Goal: Transaction & Acquisition: Purchase product/service

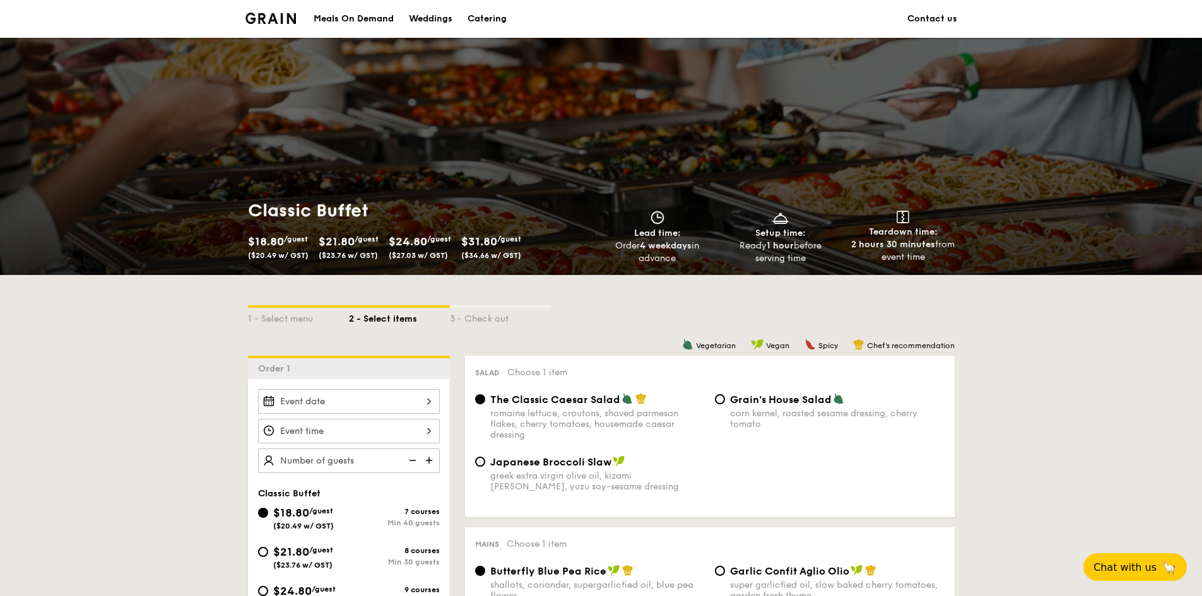
click at [357, 23] on div "Meals On Demand" at bounding box center [354, 19] width 80 height 38
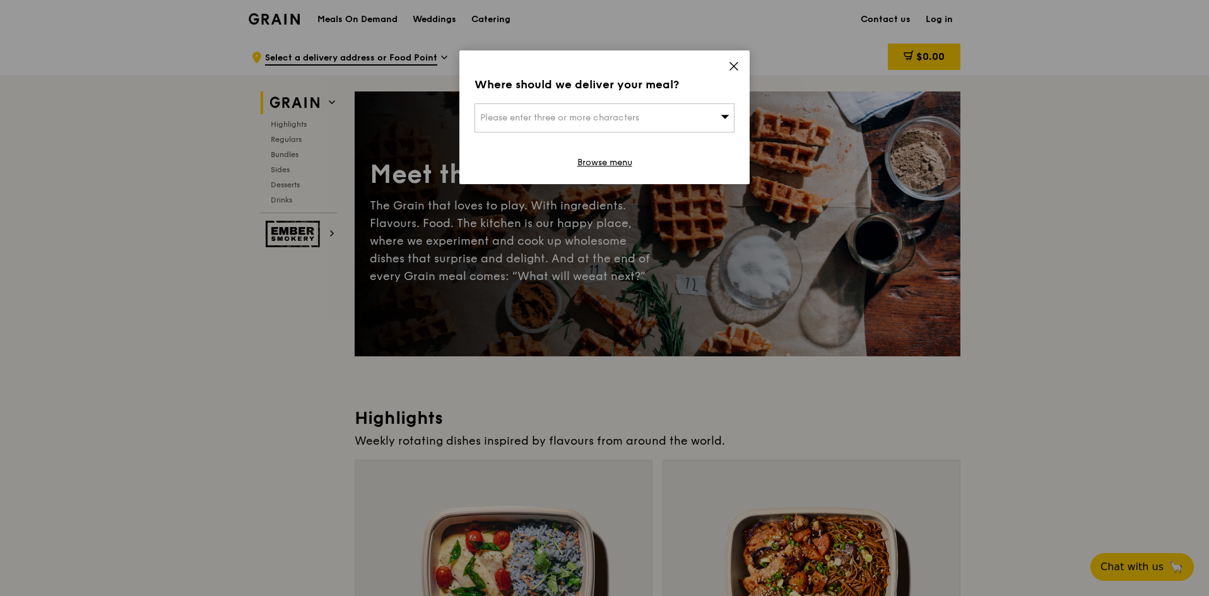
click at [735, 63] on icon at bounding box center [733, 66] width 11 height 11
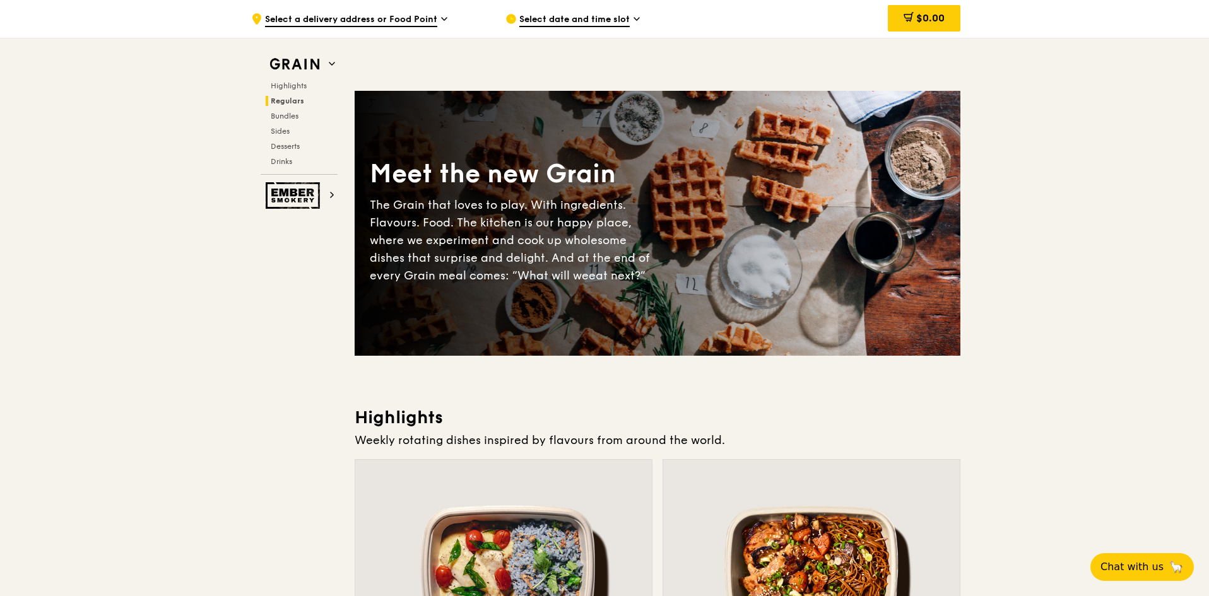
drag, startPoint x: 563, startPoint y: 285, endPoint x: 552, endPoint y: 153, distance: 132.4
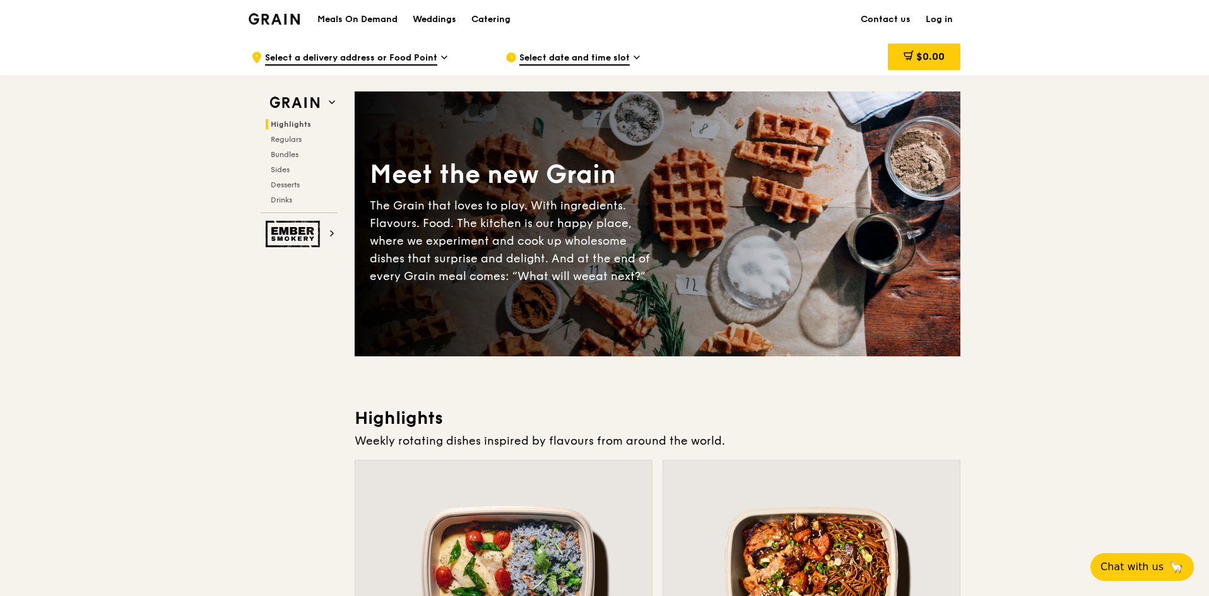
click at [359, 21] on h1 "Meals On Demand" at bounding box center [357, 19] width 80 height 13
click at [428, 14] on div "Weddings" at bounding box center [435, 20] width 44 height 38
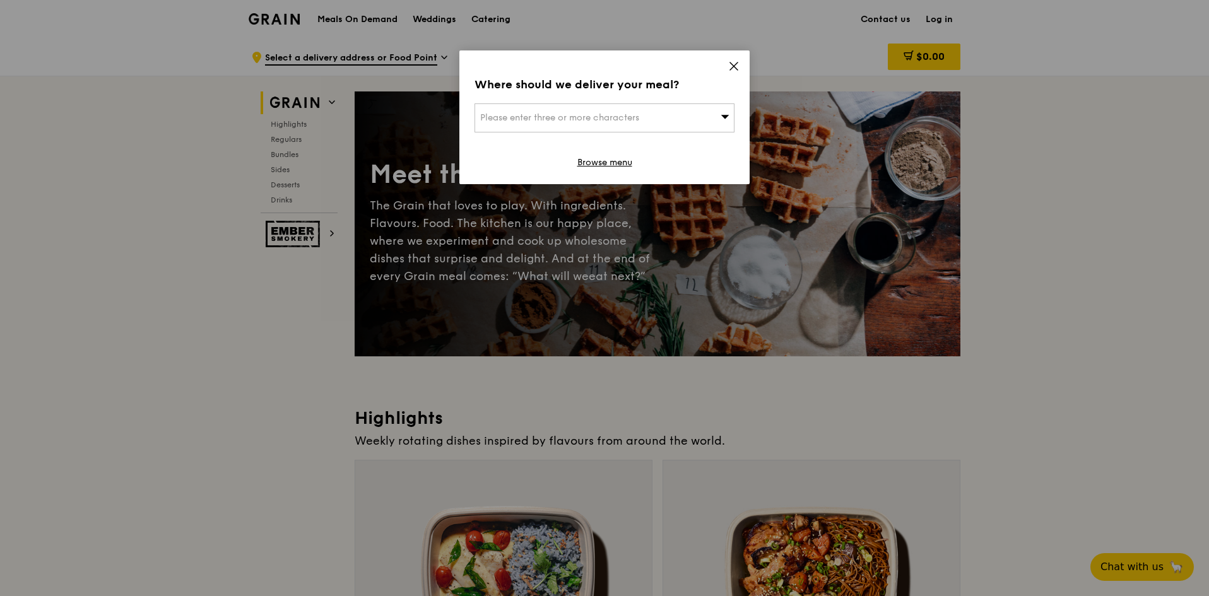
click at [735, 59] on div "Where should we deliver your meal? Please enter three or more characters Browse…" at bounding box center [605, 117] width 290 height 134
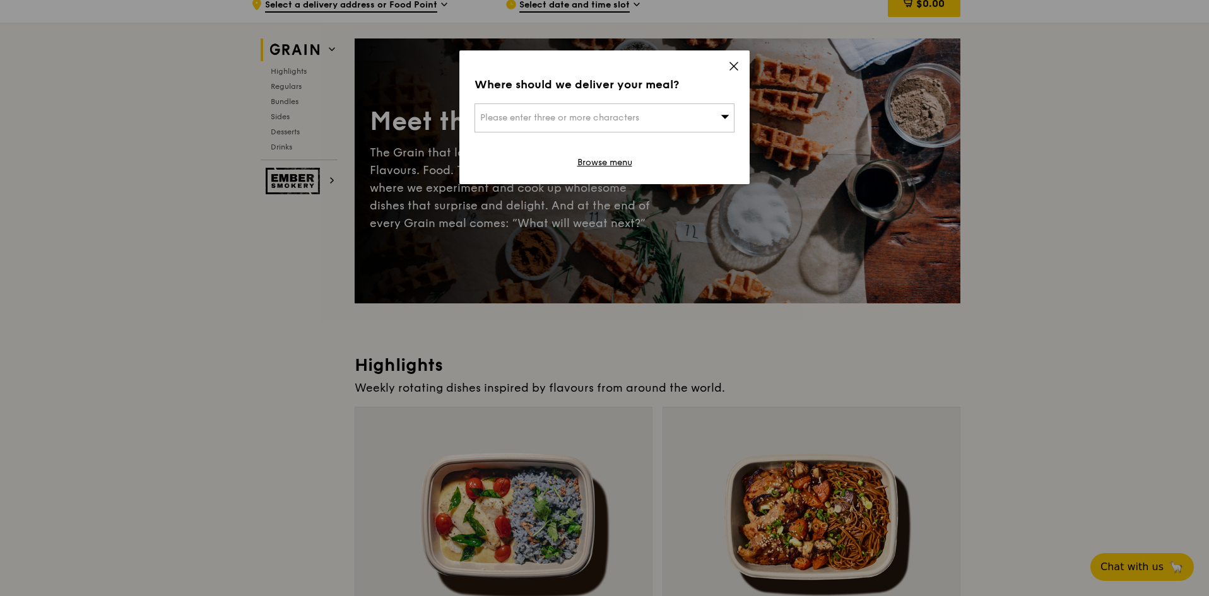
scroll to position [126, 0]
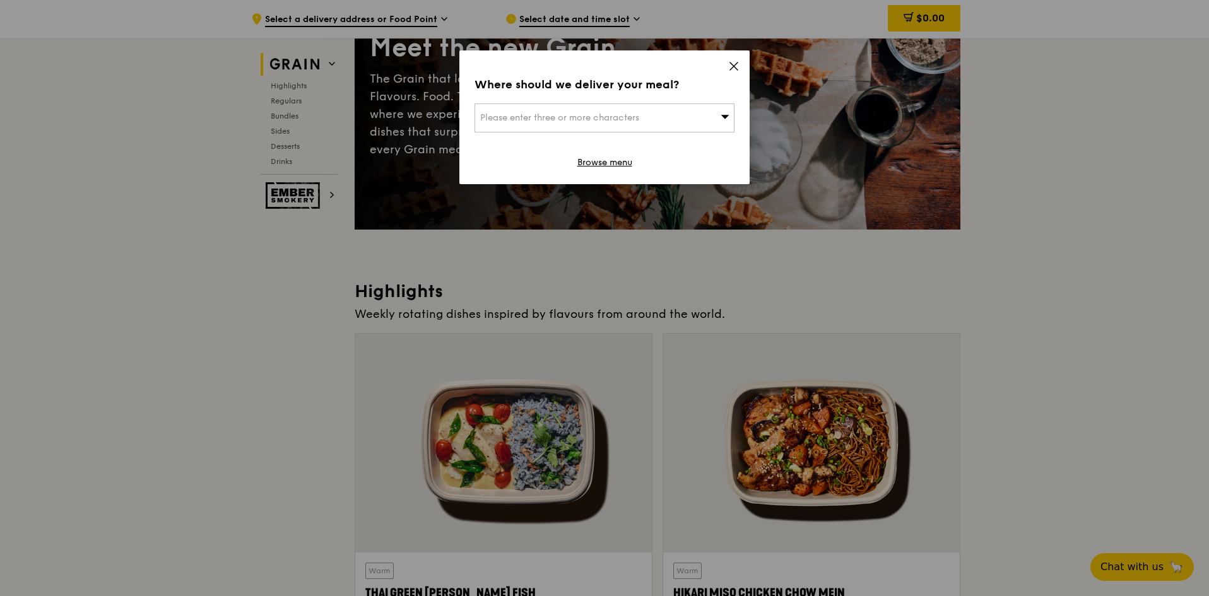
click at [735, 64] on icon at bounding box center [733, 66] width 11 height 11
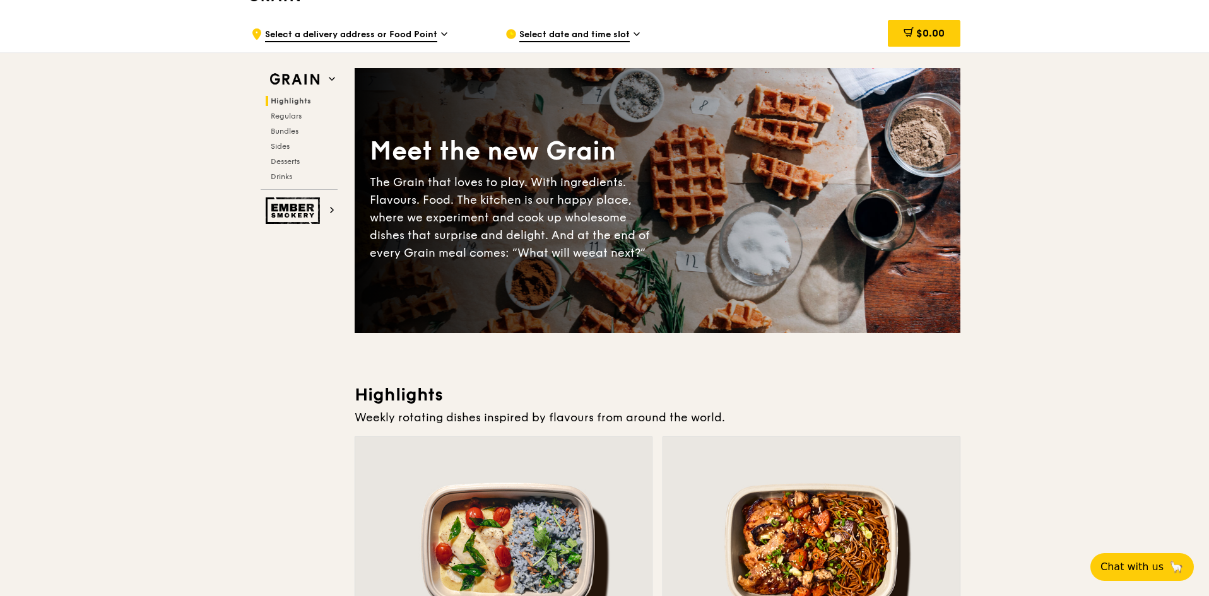
scroll to position [0, 0]
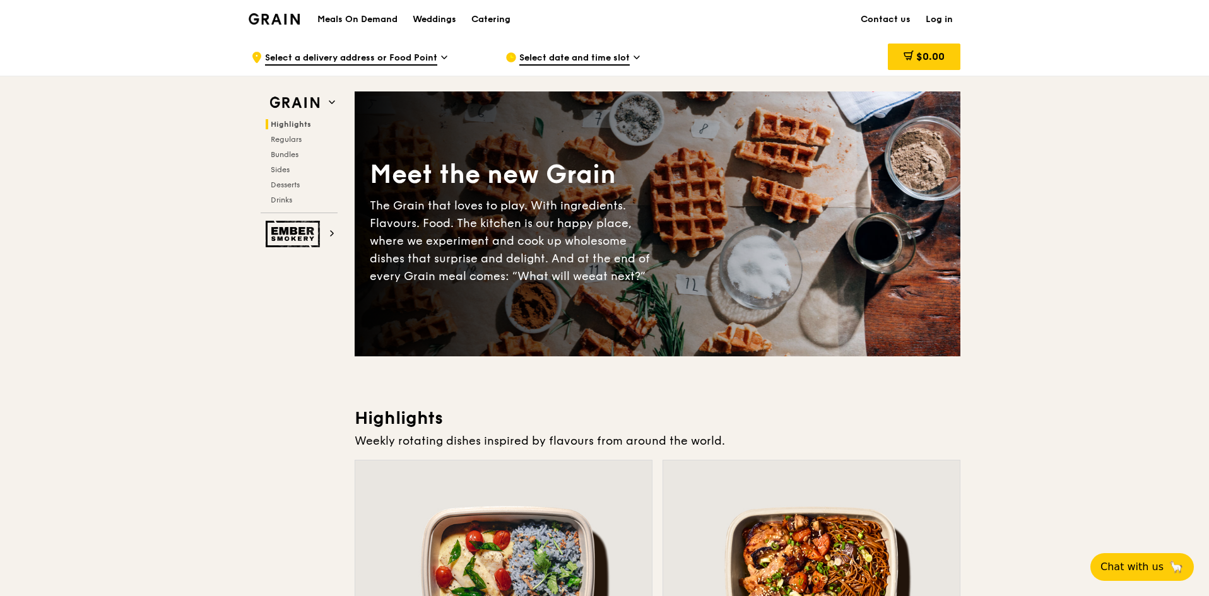
click at [377, 23] on h1 "Meals On Demand" at bounding box center [357, 19] width 80 height 13
click at [395, 59] on span "Select a delivery address or Food Point" at bounding box center [351, 59] width 172 height 14
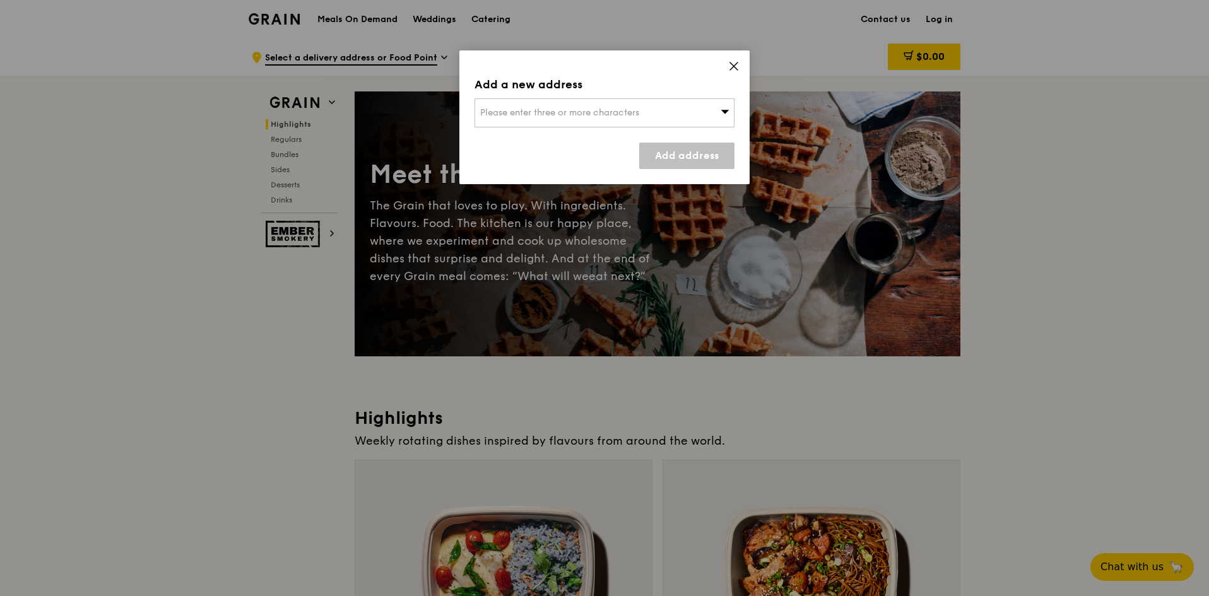
click at [730, 58] on div "Add a new address Please enter three or more characters Add address" at bounding box center [605, 117] width 290 height 134
click at [732, 66] on icon at bounding box center [733, 66] width 11 height 11
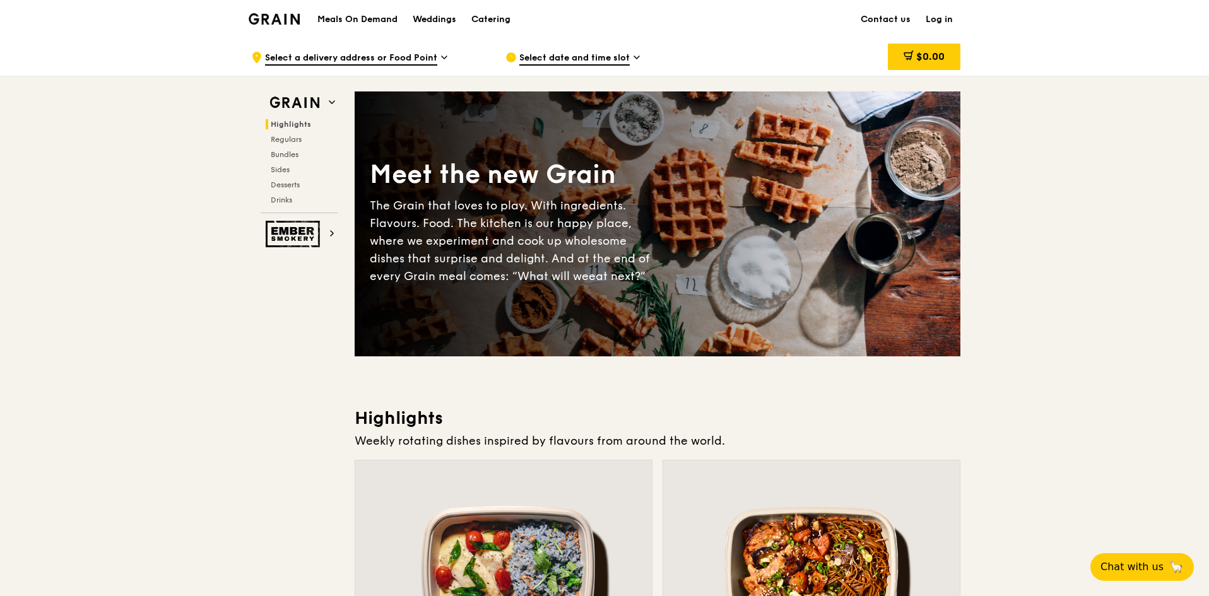
drag, startPoint x: 417, startPoint y: 228, endPoint x: 415, endPoint y: 152, distance: 76.4
click at [287, 138] on span "Regulars" at bounding box center [287, 139] width 33 height 9
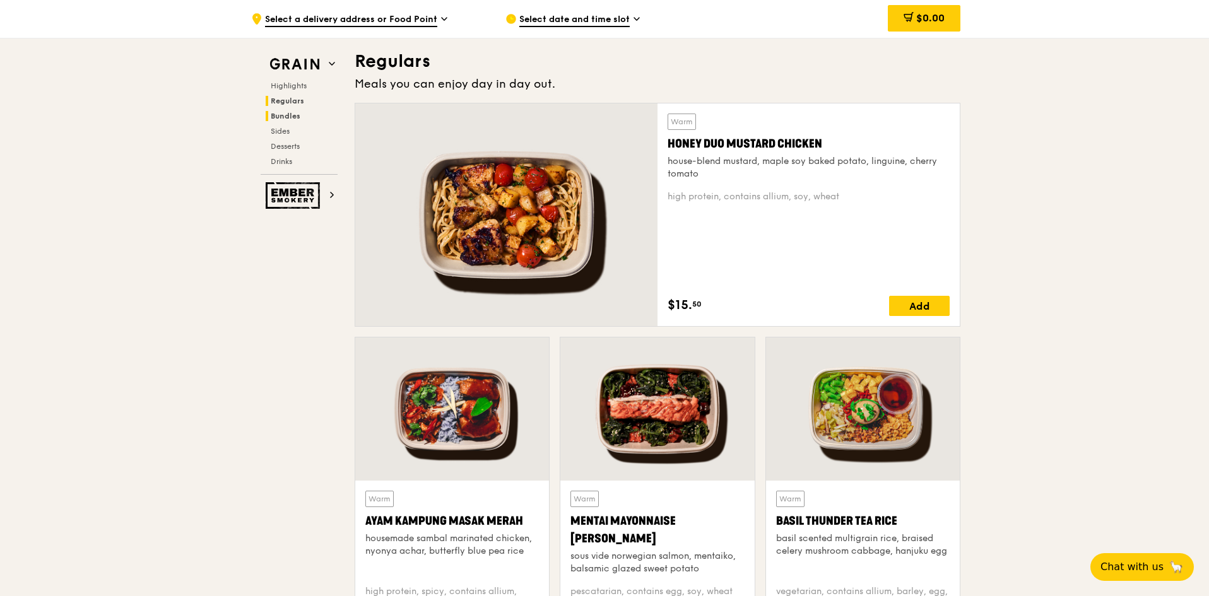
click at [289, 116] on span "Bundles" at bounding box center [286, 116] width 30 height 9
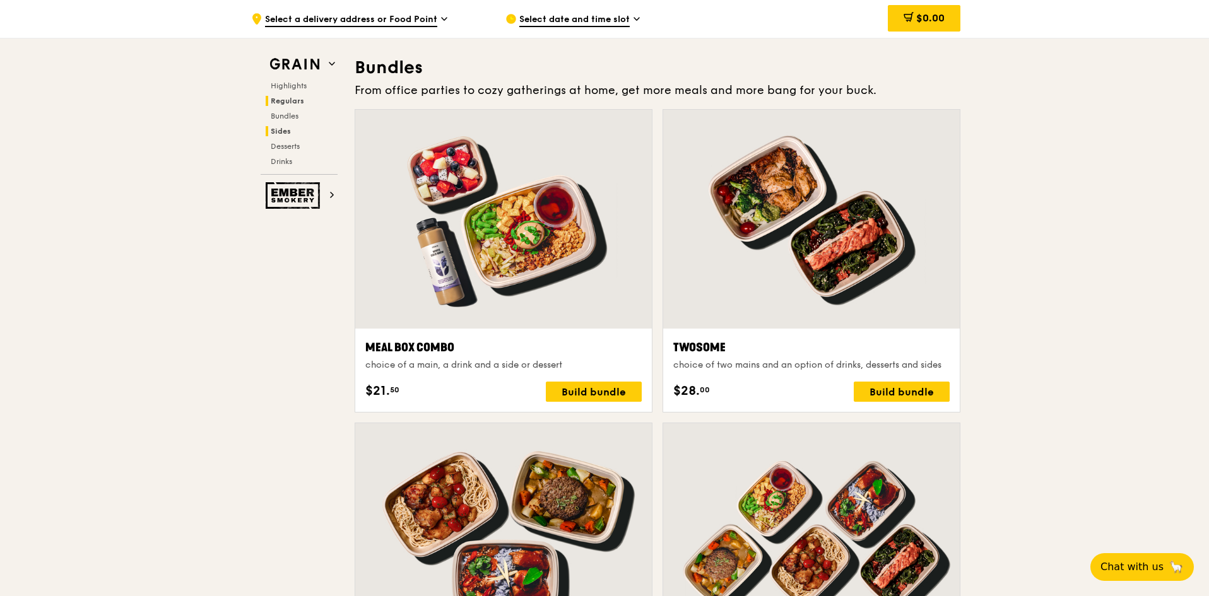
click at [282, 129] on span "Sides" at bounding box center [281, 131] width 20 height 9
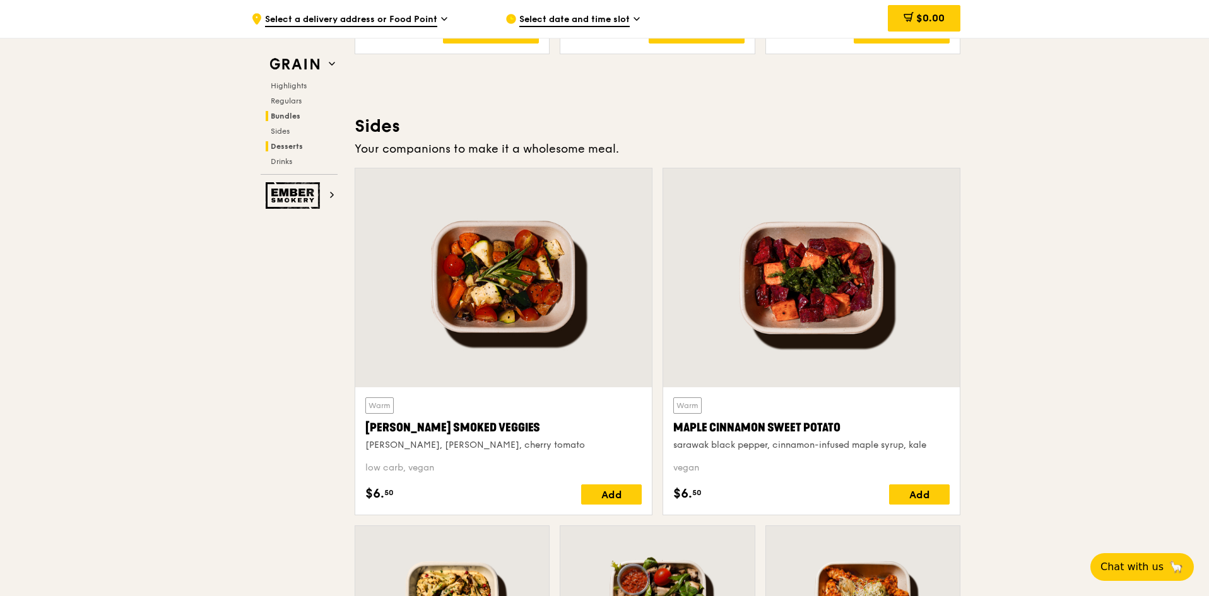
click at [276, 146] on span "Desserts" at bounding box center [287, 146] width 32 height 9
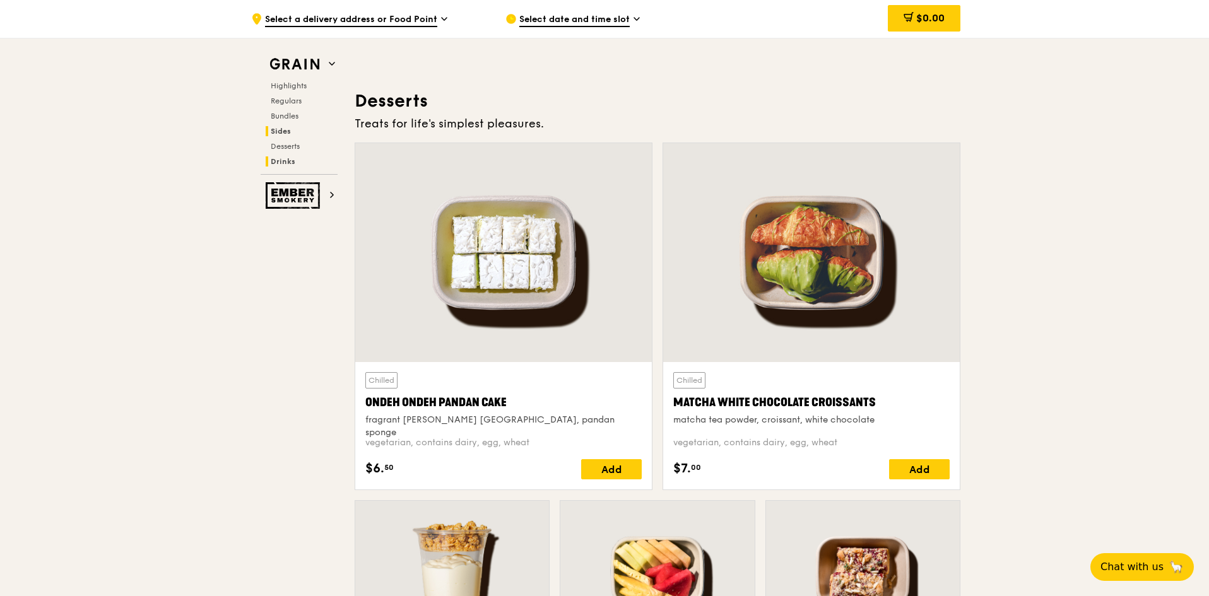
click at [276, 160] on span "Drinks" at bounding box center [283, 161] width 25 height 9
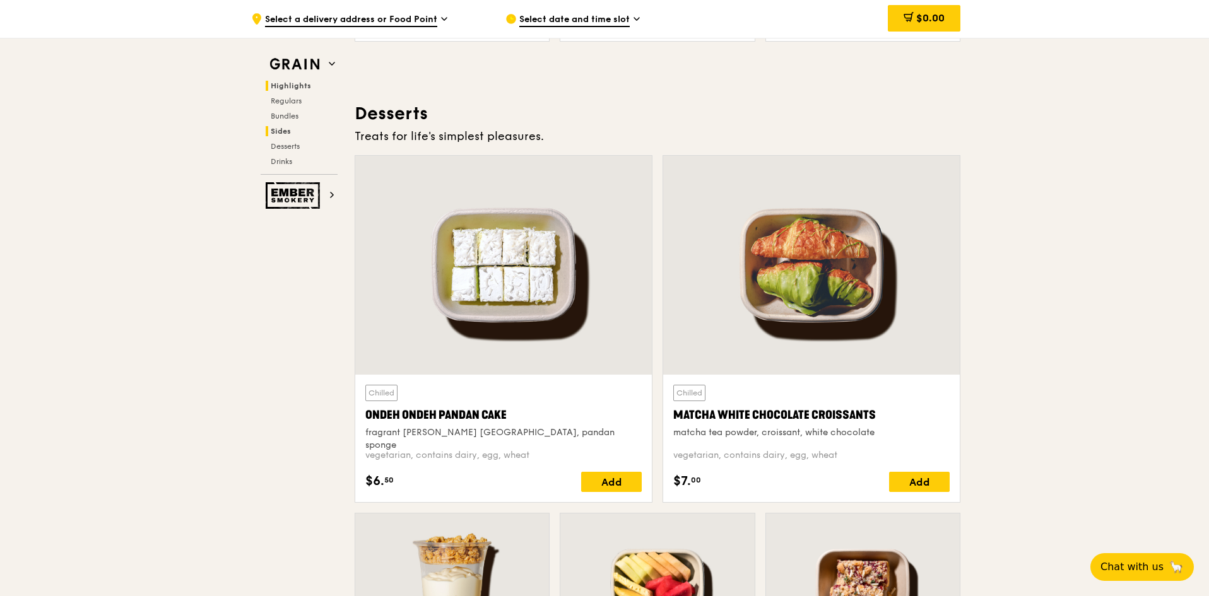
click at [270, 85] on h2 "Highlights" at bounding box center [302, 86] width 72 height 10
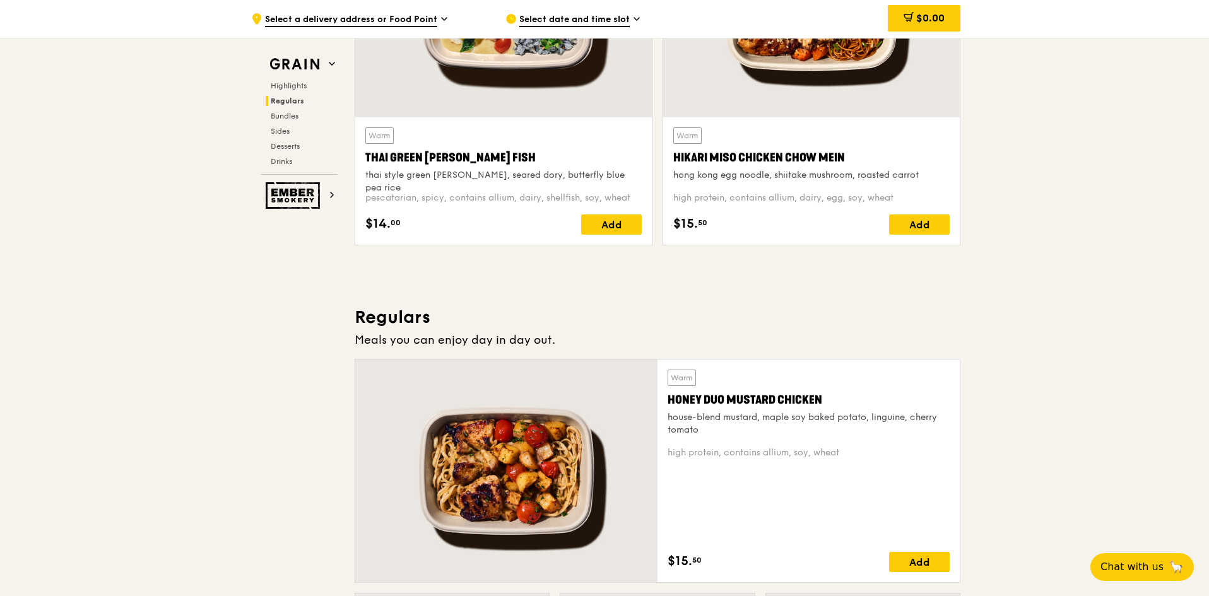
scroll to position [356, 0]
